Goal: Information Seeking & Learning: Learn about a topic

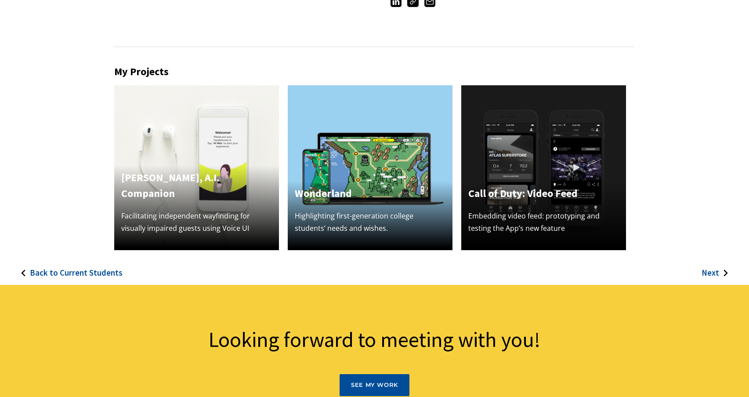
scroll to position [242, 0]
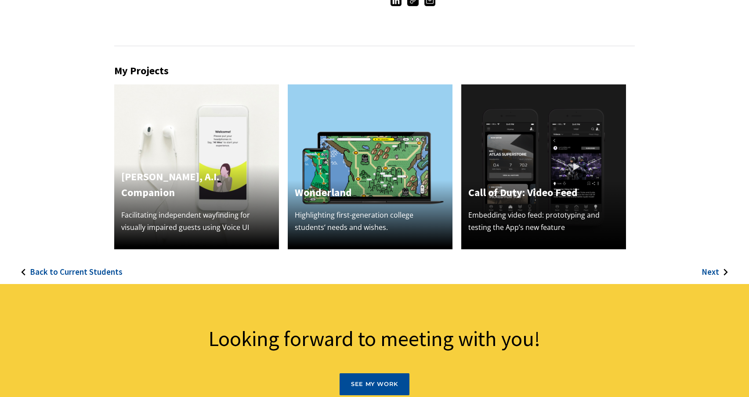
click at [715, 271] on h3 "Next" at bounding box center [710, 272] width 18 height 10
click at [372, 140] on img at bounding box center [370, 166] width 165 height 165
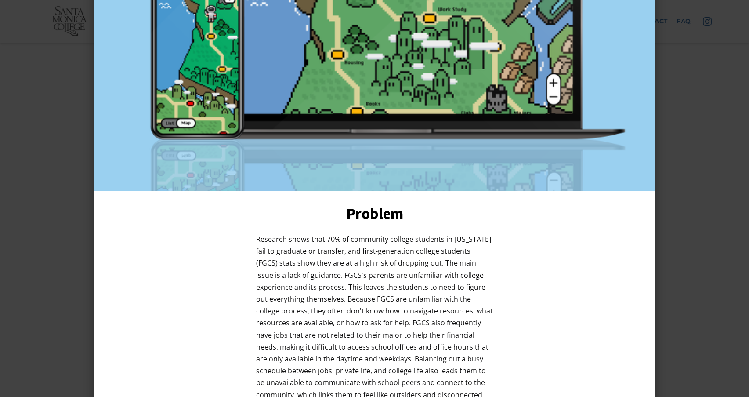
scroll to position [0, 0]
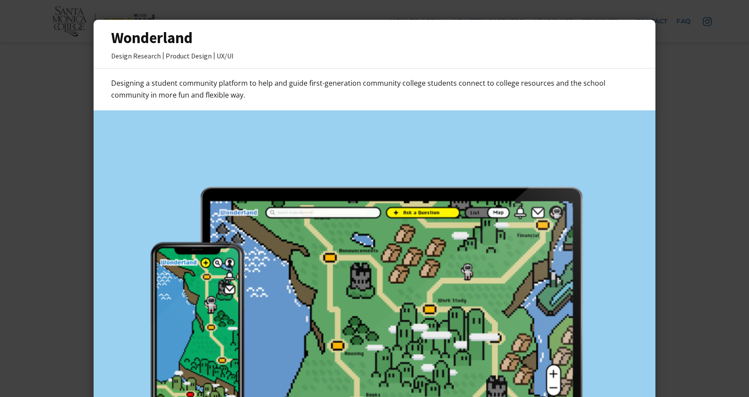
click at [648, 101] on div "Designing a student community platform to help and guide first-generation commu…" at bounding box center [375, 89] width 562 height 24
click at [710, 97] on div at bounding box center [374, 198] width 749 height 397
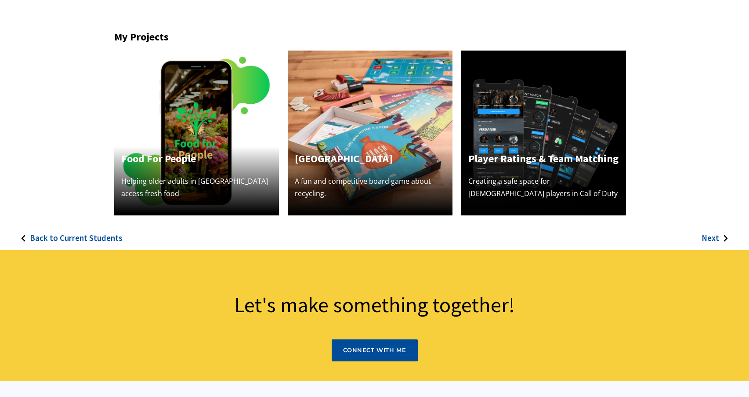
scroll to position [376, 0]
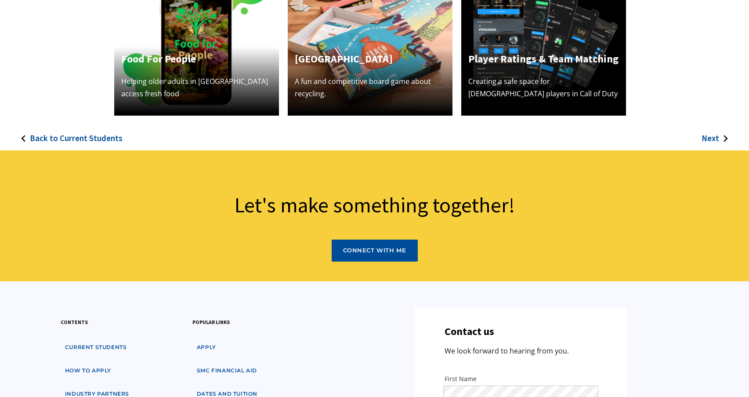
click at [101, 144] on link "Back to Current Students" at bounding box center [65, 132] width 115 height 35
click at [69, 136] on h3 "Back to Current Students" at bounding box center [76, 138] width 93 height 10
